Goal: Navigation & Orientation: Find specific page/section

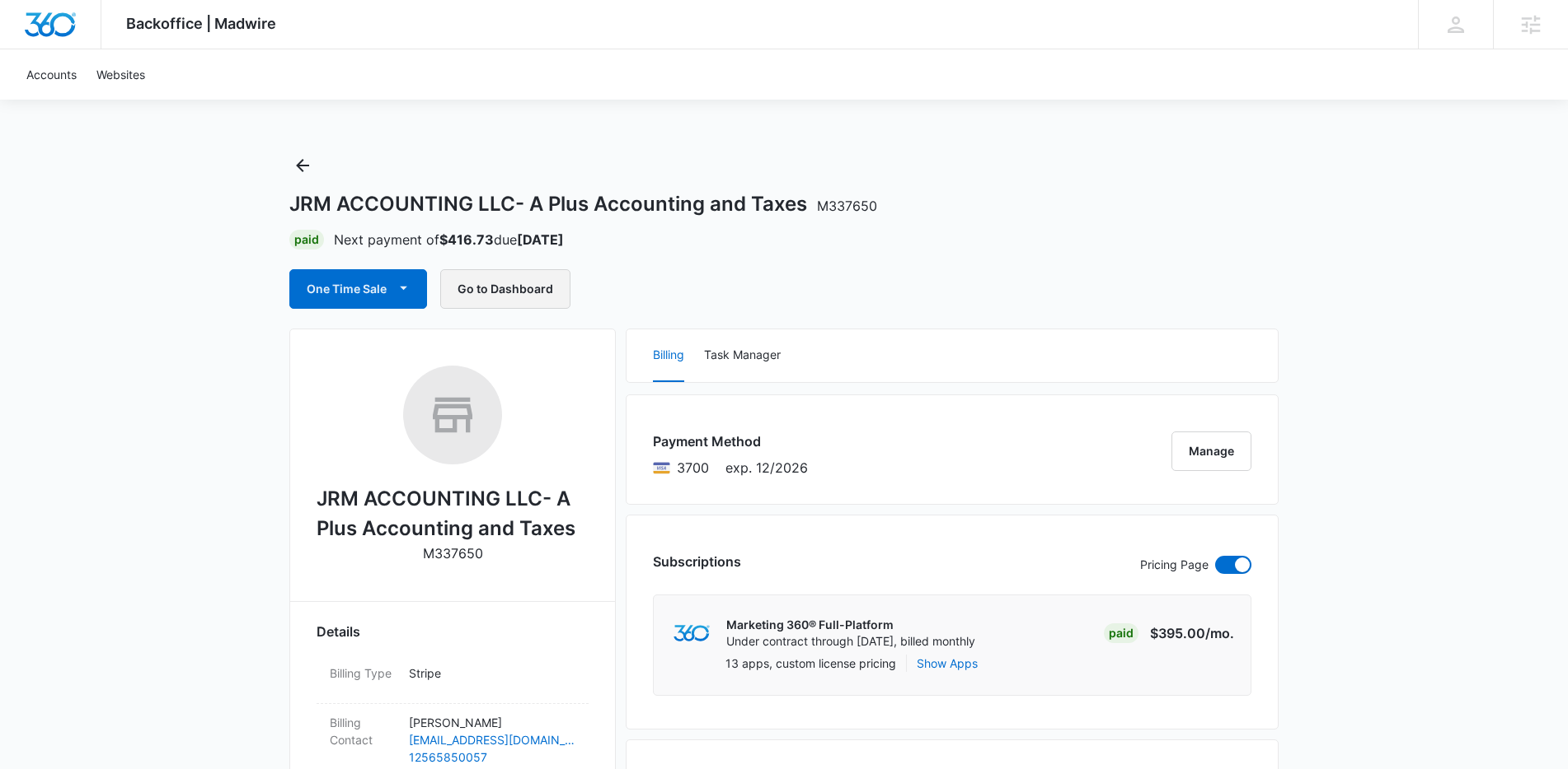
click at [497, 282] on button "Go to Dashboard" at bounding box center [505, 289] width 130 height 40
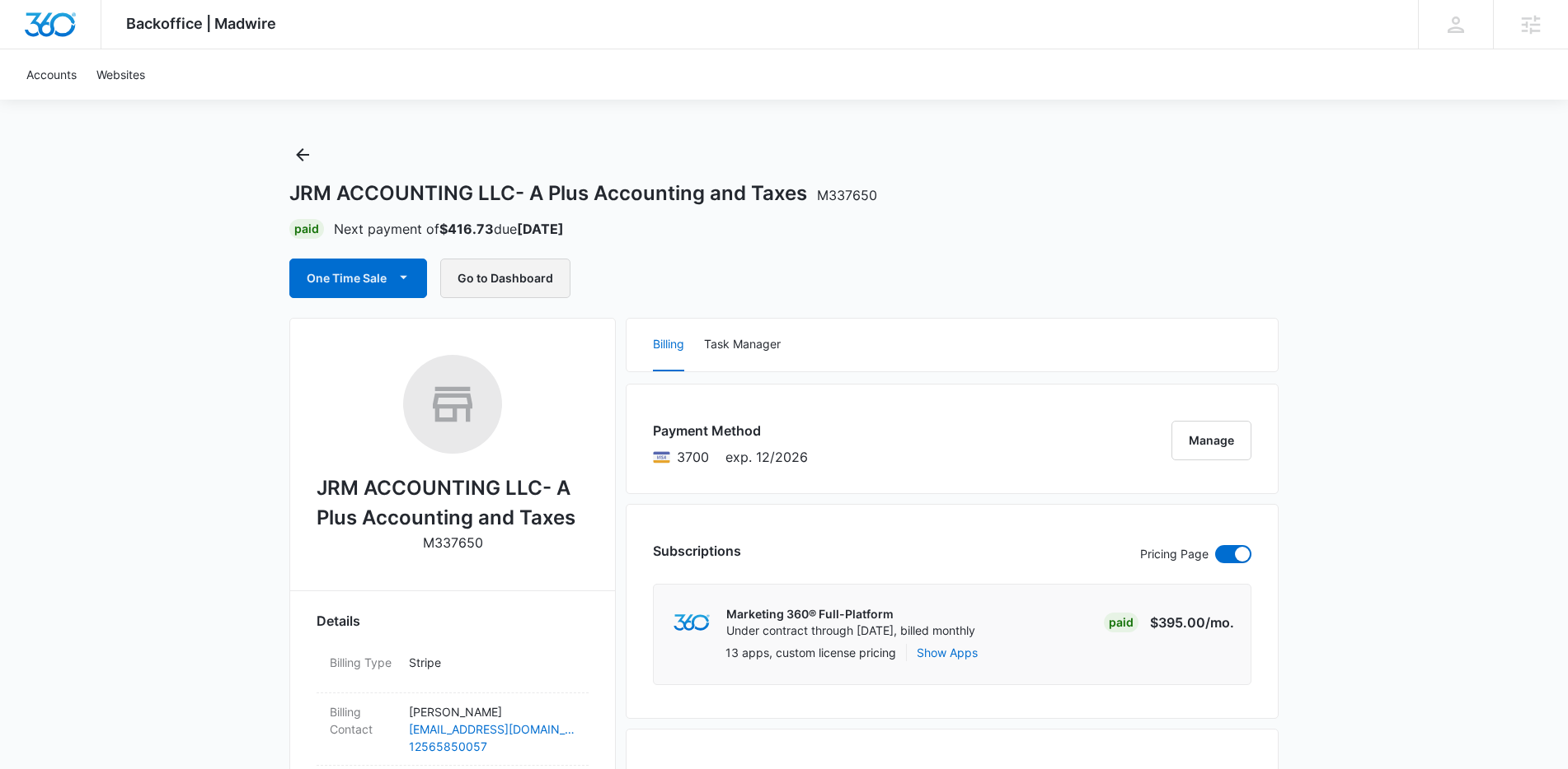
scroll to position [25, 0]
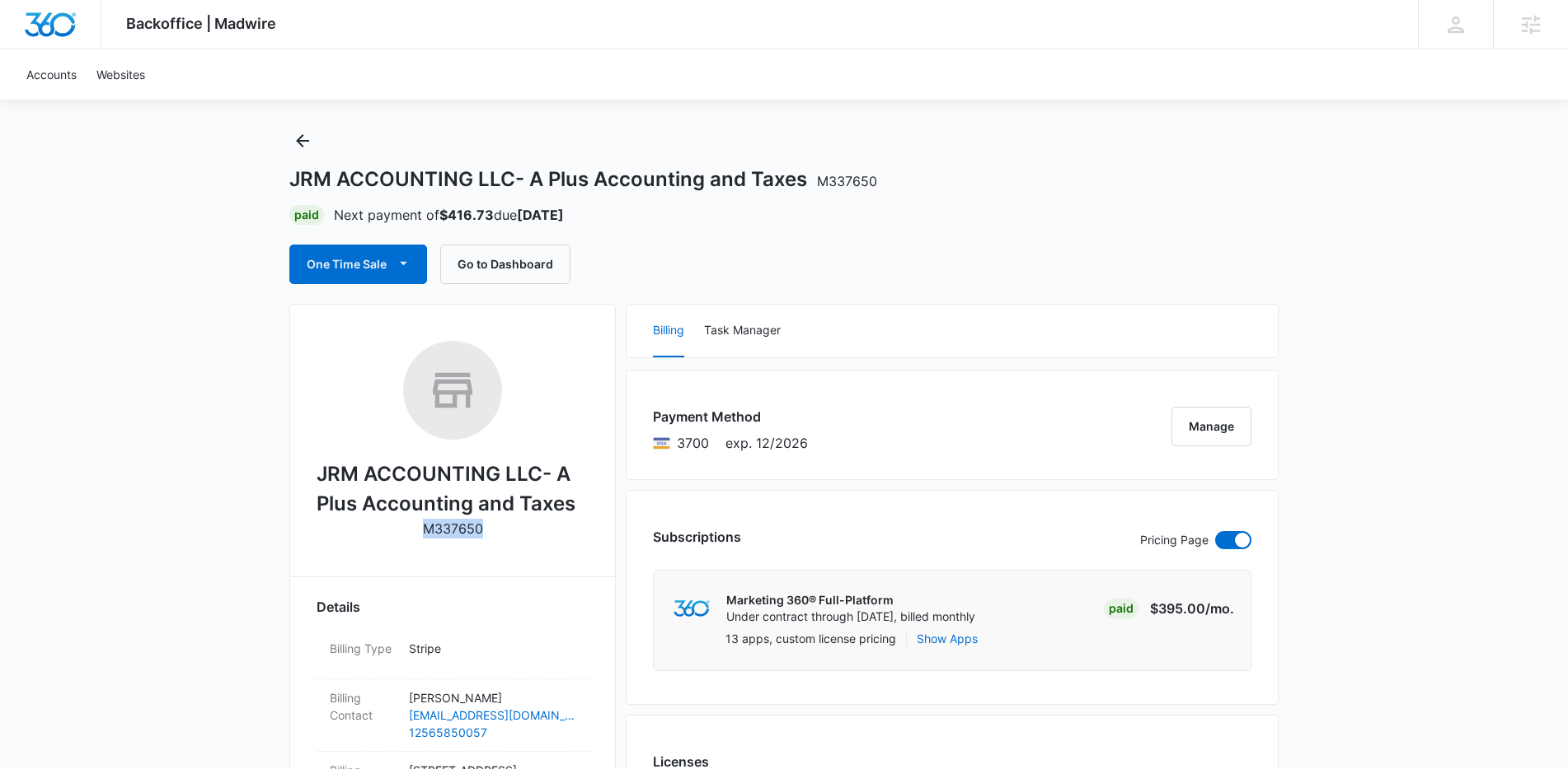
click at [488, 530] on div "JRM ACCOUNTING LLC- A Plus Accounting and Taxes M337650" at bounding box center [452, 446] width 272 height 210
copy div "M337650"
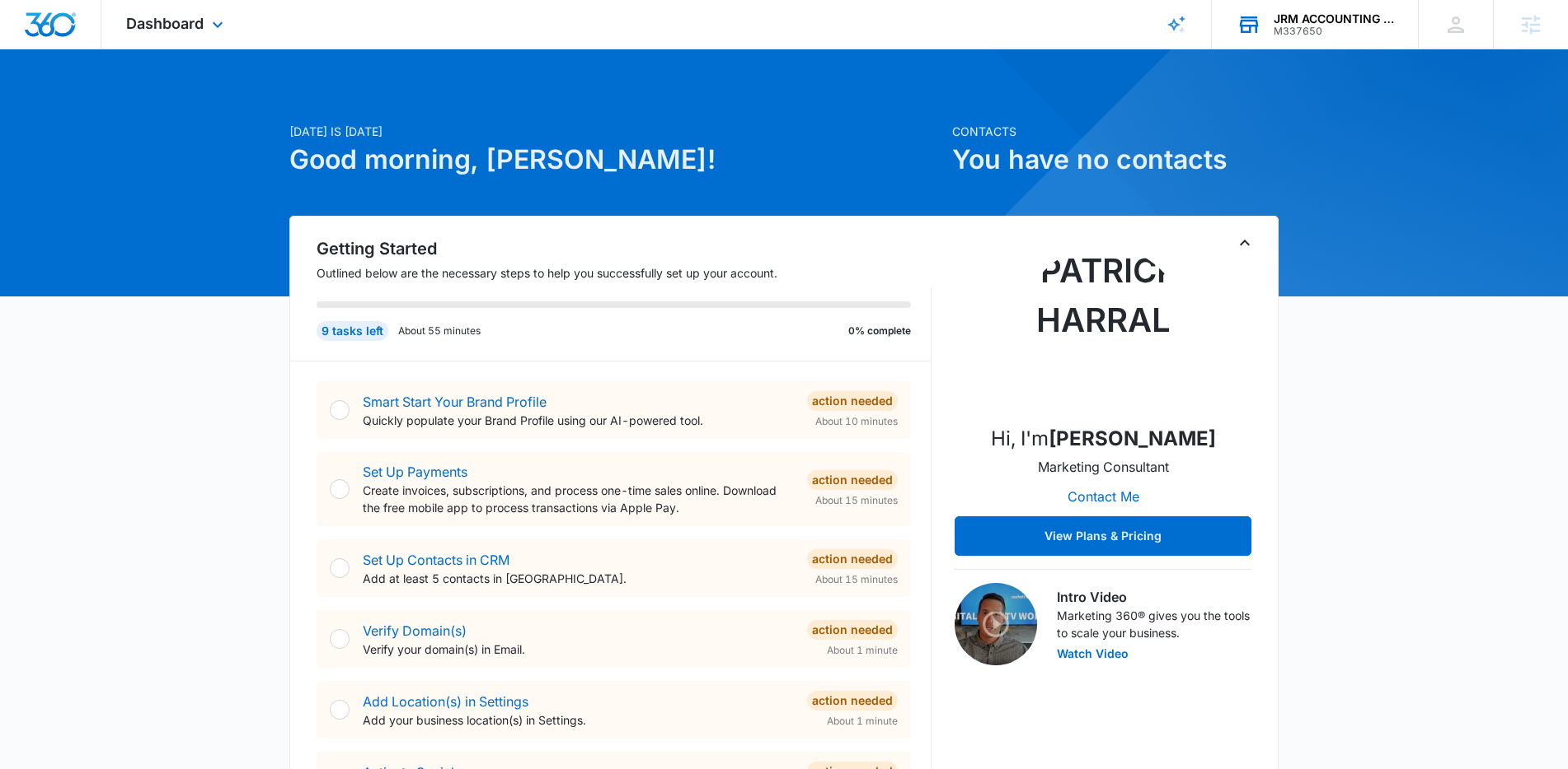
click at [1349, 17] on div "JRM ACCOUNTING LLC- A Plus Accounting and Taxes" at bounding box center [1334, 18] width 121 height 13
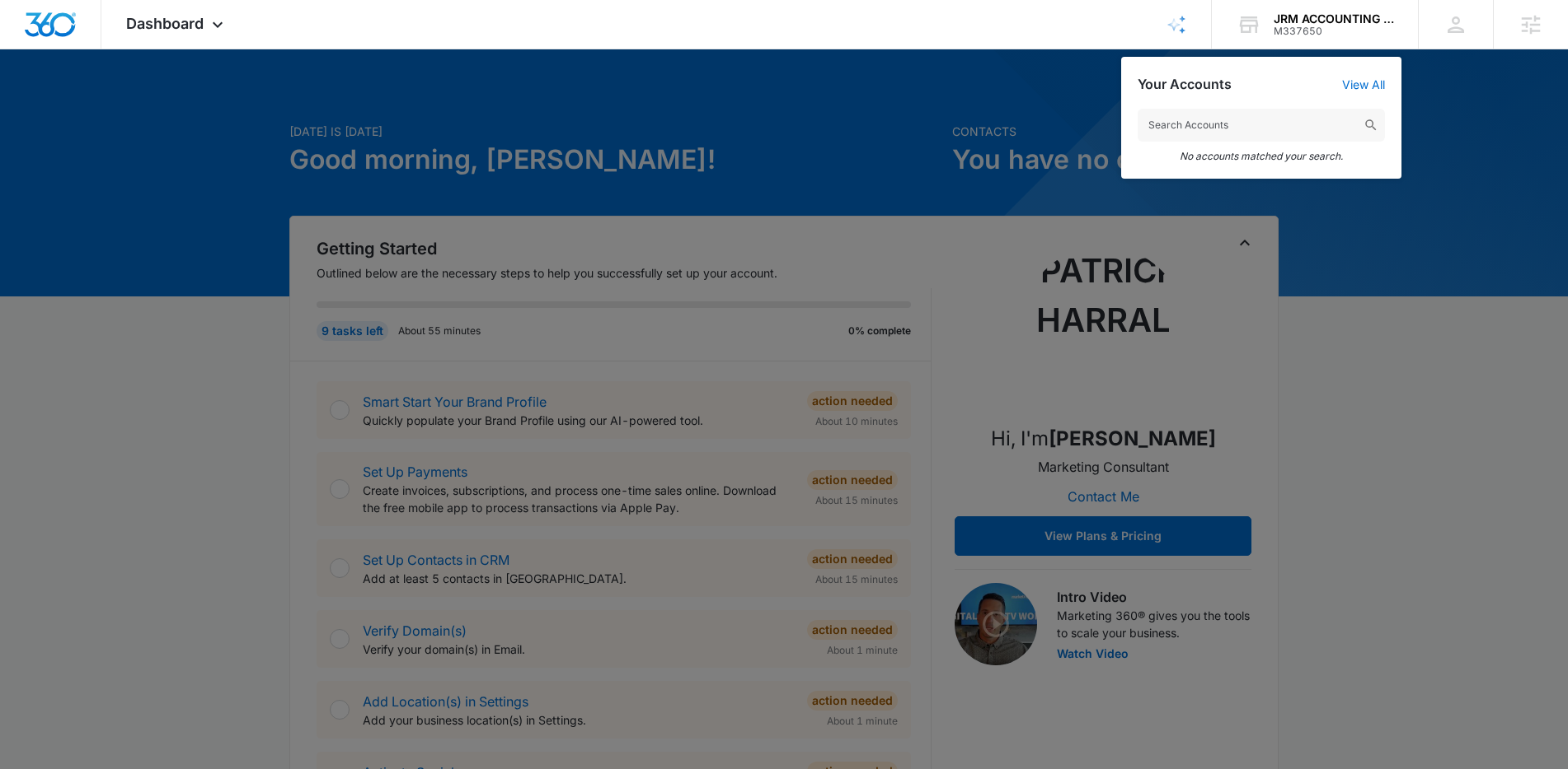
drag, startPoint x: 78, startPoint y: 430, endPoint x: 93, endPoint y: 403, distance: 30.9
click at [78, 430] on div at bounding box center [784, 384] width 1568 height 769
